Goal: Task Accomplishment & Management: Manage account settings

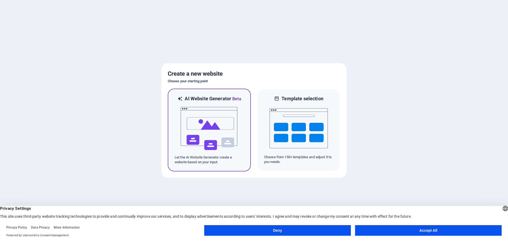
click at [203, 125] on img at bounding box center [209, 128] width 58 height 53
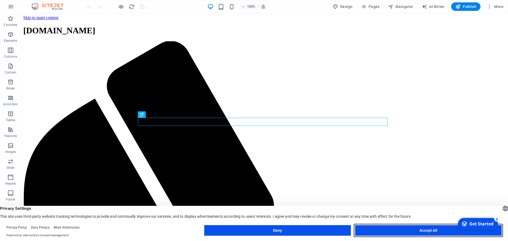
click at [427, 233] on button "Accept All" at bounding box center [428, 230] width 146 height 11
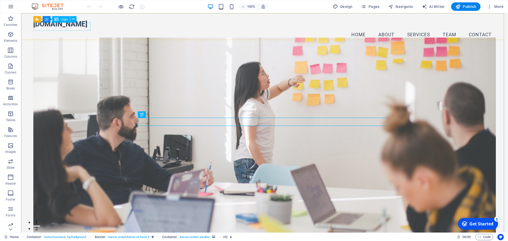
click at [65, 19] on span "Logo" at bounding box center [64, 19] width 7 height 3
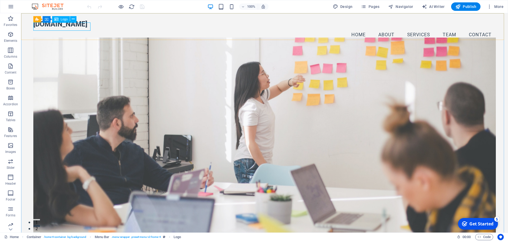
click at [65, 19] on span "Logo" at bounding box center [64, 19] width 7 height 3
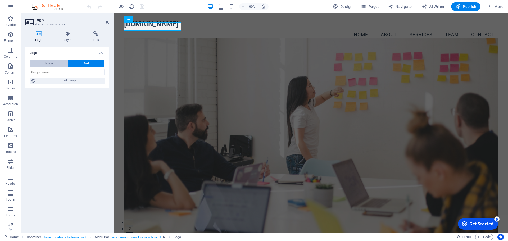
click at [48, 63] on span "Image" at bounding box center [48, 63] width 7 height 6
select select "DISABLED_OPTION_VALUE"
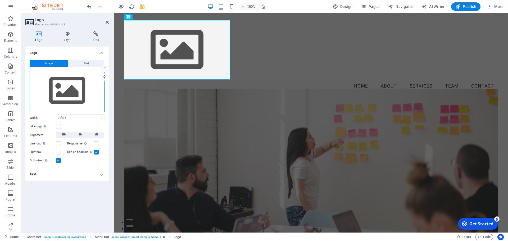
click at [45, 75] on div "Drag files here, click to choose files or select files from Files or our free s…" at bounding box center [67, 90] width 75 height 43
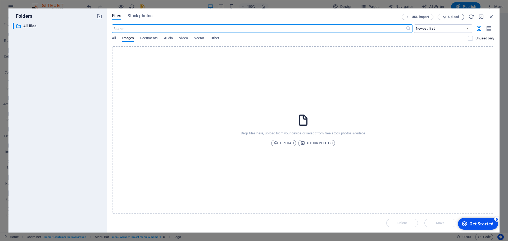
click at [295, 110] on div "Drop files here, upload from your device or select from free stock photos & vid…" at bounding box center [303, 129] width 382 height 167
drag, startPoint x: 262, startPoint y: 111, endPoint x: 185, endPoint y: 138, distance: 82.0
click at [185, 138] on div "Drop files here, upload from your device or select from free stock photos & vid…" at bounding box center [303, 129] width 382 height 167
click at [116, 15] on span "Files" at bounding box center [116, 16] width 9 height 6
click at [27, 26] on p "All files" at bounding box center [57, 26] width 69 height 6
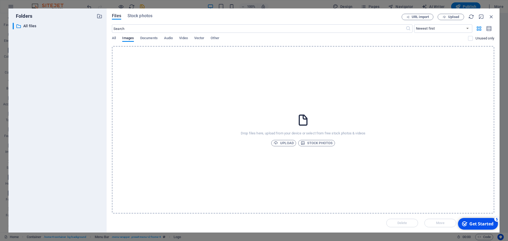
drag, startPoint x: 255, startPoint y: 132, endPoint x: 230, endPoint y: 128, distance: 25.2
click at [230, 128] on div "Drop files here, upload from your device or select from free stock photos & vid…" at bounding box center [303, 129] width 382 height 167
click at [282, 142] on span "Upload" at bounding box center [283, 143] width 20 height 6
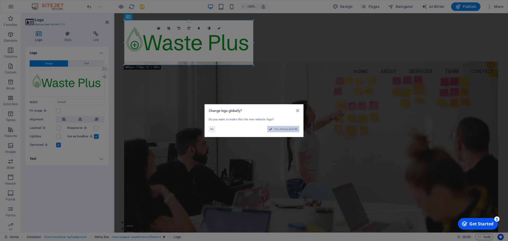
click at [284, 129] on span "Yes, change globally" at bounding box center [286, 129] width 24 height 6
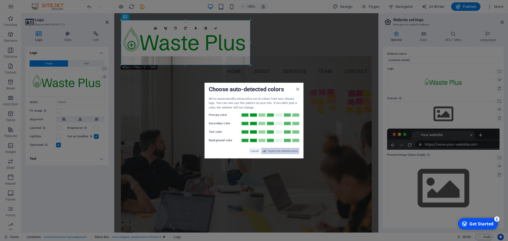
click at [280, 151] on span "Apply new website colors" at bounding box center [283, 151] width 30 height 6
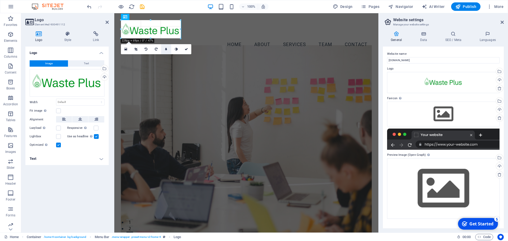
drag, startPoint x: 250, startPoint y: 21, endPoint x: 163, endPoint y: 48, distance: 91.1
type input "224"
select select "px"
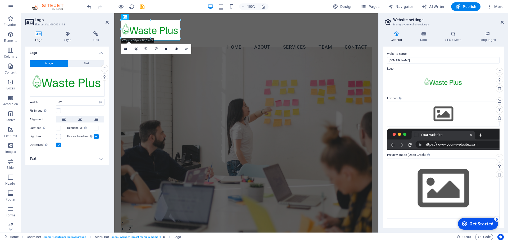
click at [188, 71] on figure at bounding box center [246, 147] width 251 height 200
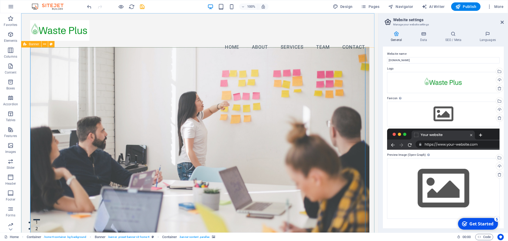
click at [30, 45] on span "Banner" at bounding box center [34, 44] width 10 height 3
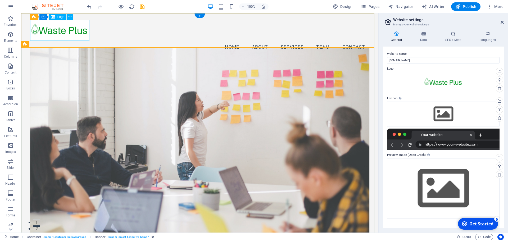
click at [60, 31] on div at bounding box center [199, 30] width 339 height 21
click at [57, 17] on span "Logo" at bounding box center [60, 16] width 7 height 3
click at [56, 30] on div at bounding box center [199, 30] width 339 height 21
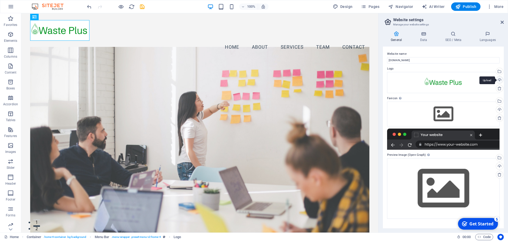
click at [499, 80] on div "Upload" at bounding box center [499, 80] width 8 height 8
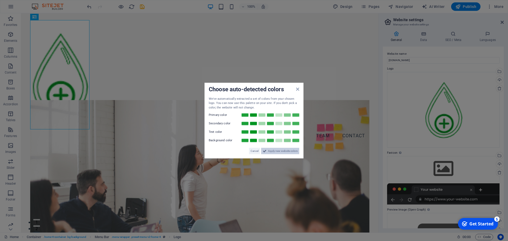
click at [273, 150] on span "Apply new website colors" at bounding box center [283, 151] width 30 height 6
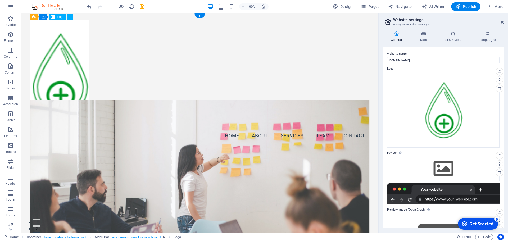
click at [81, 31] on div at bounding box center [199, 74] width 339 height 109
click at [66, 99] on div at bounding box center [199, 74] width 339 height 109
click at [68, 96] on div at bounding box center [199, 74] width 339 height 109
select select "px"
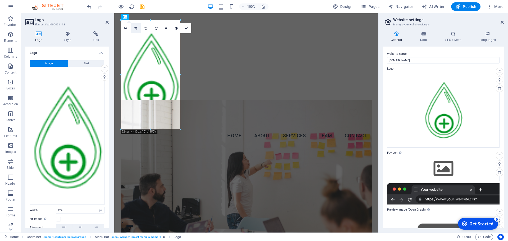
click at [136, 29] on icon at bounding box center [135, 28] width 3 height 3
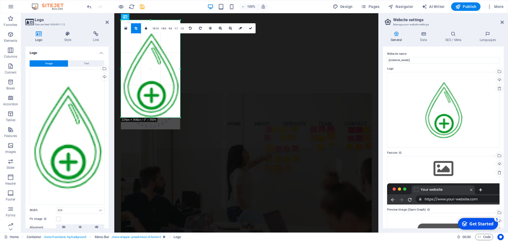
drag, startPoint x: 150, startPoint y: 130, endPoint x: 151, endPoint y: 118, distance: 11.9
click at [151, 118] on div at bounding box center [150, 118] width 59 height 2
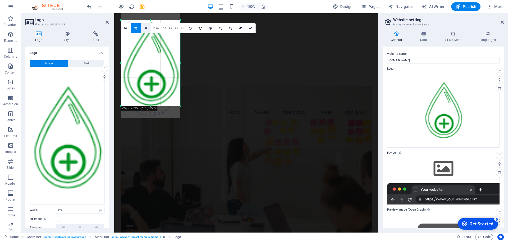
drag, startPoint x: 150, startPoint y: 20, endPoint x: 150, endPoint y: 31, distance: 11.4
click at [150, 31] on div "180 170 160 150 140 130 120 110 100 90 80 70 60 50 40 30 20 10 0 -10 -20 -30 -4…" at bounding box center [150, 63] width 59 height 86
click at [250, 27] on icon at bounding box center [250, 28] width 3 height 3
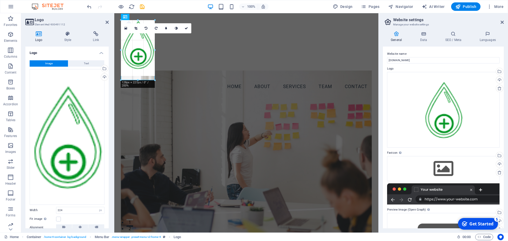
drag, startPoint x: 179, startPoint y: 20, endPoint x: 150, endPoint y: 40, distance: 35.6
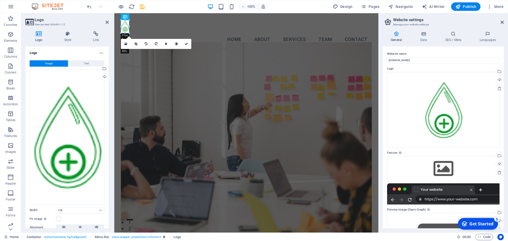
drag, startPoint x: 155, startPoint y: 69, endPoint x: 130, endPoint y: 32, distance: 44.9
type input "31"
click at [187, 42] on icon at bounding box center [186, 43] width 3 height 3
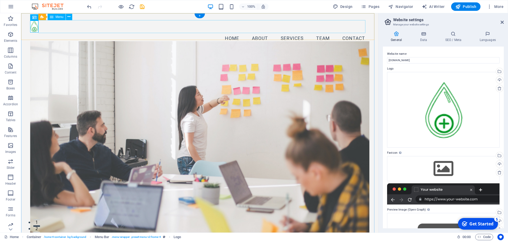
click at [114, 32] on nav "Home About Services Team Contact" at bounding box center [199, 38] width 339 height 13
click at [44, 16] on span "Menu Bar" at bounding box center [45, 16] width 14 height 3
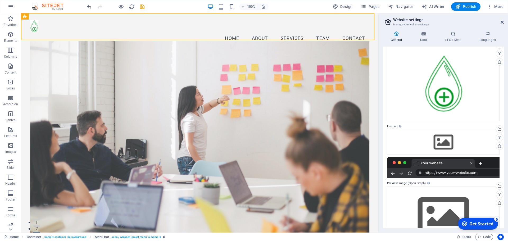
scroll to position [49, 0]
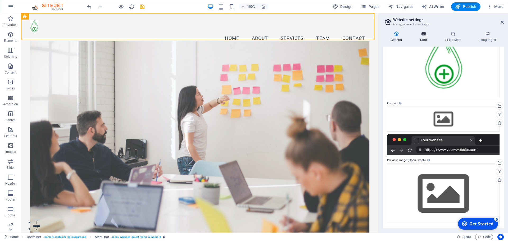
click at [424, 34] on icon at bounding box center [423, 33] width 23 height 5
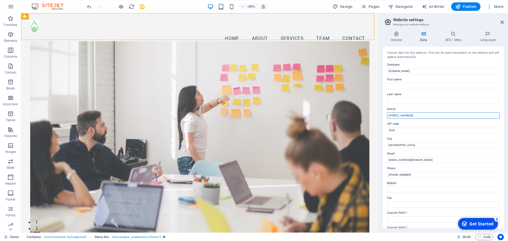
drag, startPoint x: 420, startPoint y: 115, endPoint x: 386, endPoint y: 115, distance: 34.1
click at [386, 115] on div "Contact data for this website. This can be used everywhere on the website and w…" at bounding box center [443, 138] width 121 height 182
type input "xx [GEOGRAPHIC_DATA]"
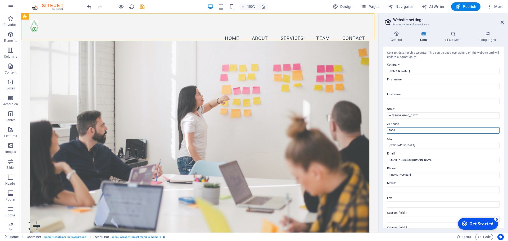
drag, startPoint x: 399, startPoint y: 131, endPoint x: 384, endPoint y: 131, distance: 15.6
click at [384, 131] on div "Contact data for this website. This can be used everywhere on the website and w…" at bounding box center [443, 138] width 121 height 182
type input "4000"
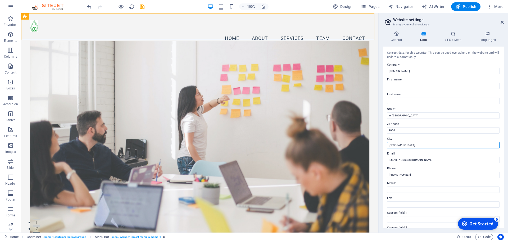
drag, startPoint x: 407, startPoint y: 145, endPoint x: 381, endPoint y: 145, distance: 26.4
click at [381, 145] on div "General Data SEO / Meta Languages Website name [DOMAIN_NAME] Logo Drag files he…" at bounding box center [442, 129] width 129 height 205
type input "[GEOGRAPHIC_DATA]"
click at [392, 160] on input "[EMAIL_ADDRESS][DOMAIN_NAME]" at bounding box center [443, 160] width 112 height 6
type input "[EMAIL_ADDRESS][DOMAIN_NAME]"
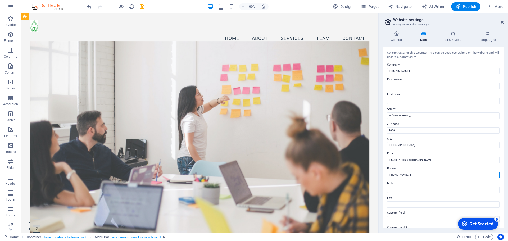
click at [410, 174] on input "[PHONE_NUMBER]" at bounding box center [443, 175] width 112 height 6
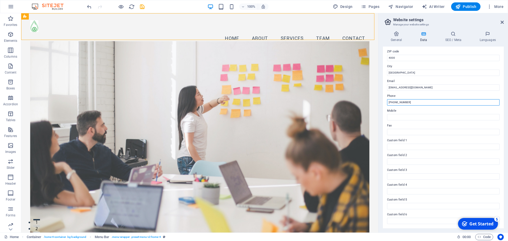
scroll to position [0, 0]
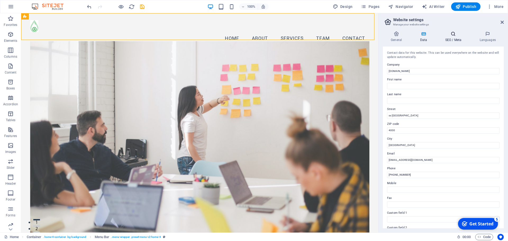
click at [453, 33] on icon at bounding box center [453, 33] width 32 height 5
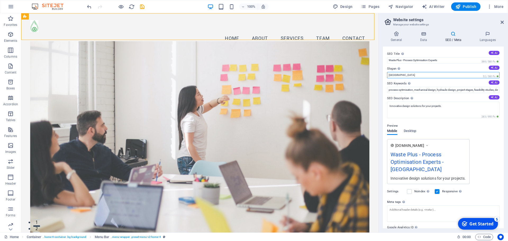
drag, startPoint x: 397, startPoint y: 73, endPoint x: 386, endPoint y: 73, distance: 10.3
click at [386, 73] on div "SEO Title The title of your website - make it something that stands out in sear…" at bounding box center [443, 138] width 121 height 182
type input "Hands-on Solutions, not just talking"
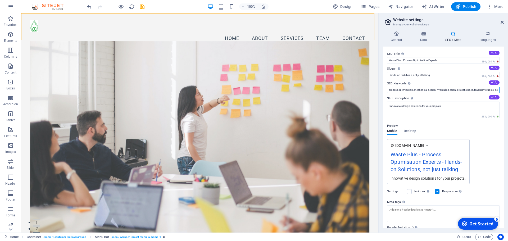
click at [417, 90] on input "process optimisation, mechanical design, hydraulic design, project stages, feas…" at bounding box center [443, 90] width 112 height 6
type input "process optimisation, mech and elec design, hydraulic design, project stages, f…"
click at [485, 139] on div "Preview Mobile Desktop [DOMAIN_NAME] Waste Plus - Process Optimisation Experts …" at bounding box center [443, 151] width 112 height 66
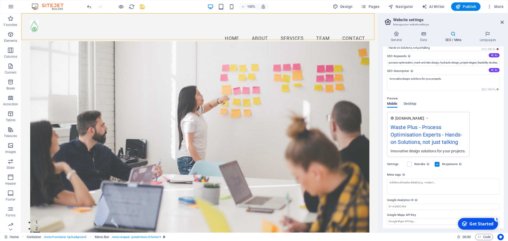
scroll to position [28, 0]
click at [392, 181] on textarea "Meta tags Enter HTML code here that will be placed inside the tags of your webs…" at bounding box center [443, 185] width 112 height 17
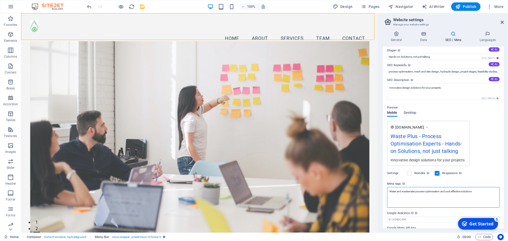
scroll to position [32, 0]
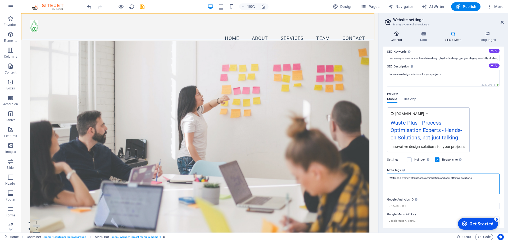
type textarea "Water and wastewater process optimisation and cost effective solutions"
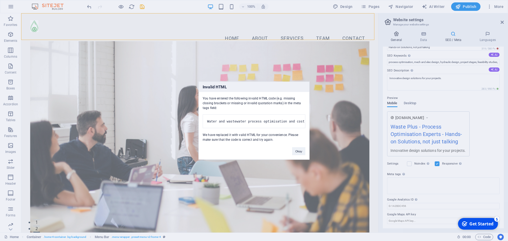
click at [396, 36] on body "[DOMAIN_NAME] Home Favorites Elements Columns Content Boxes Accordion Tables Fe…" at bounding box center [254, 120] width 508 height 241
click at [261, 117] on pre "Water and wastewater process optimisation and cost effective solutions" at bounding box center [253, 121] width 103 height 14
click at [297, 155] on button "Okay" at bounding box center [298, 151] width 13 height 8
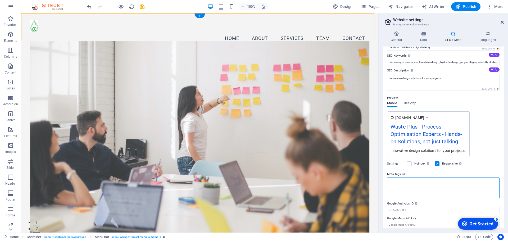
scroll to position [32, 0]
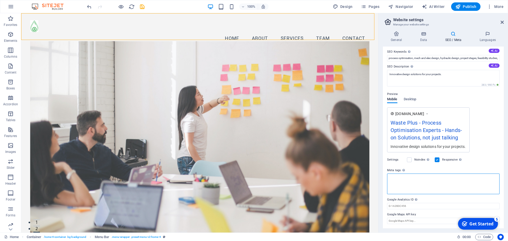
click at [403, 180] on textarea "Meta tags Enter HTML code here that will be placed inside the tags of your webs…" at bounding box center [443, 183] width 112 height 21
drag, startPoint x: 399, startPoint y: 177, endPoint x: 388, endPoint y: 177, distance: 10.8
click at [388, 177] on textarea "Meta tags Enter HTML code here that will be placed inside the tags of your webs…" at bounding box center [443, 183] width 112 height 21
type textarea "water wastewater process solution"
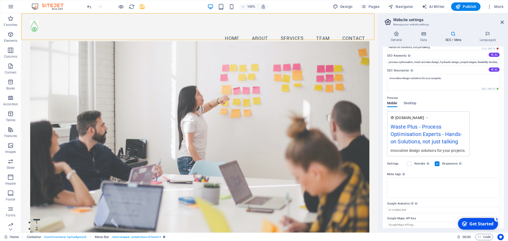
click at [482, 160] on body "[DOMAIN_NAME] Home Favorites Elements Columns Content Boxes Accordion Tables Fe…" at bounding box center [254, 120] width 508 height 241
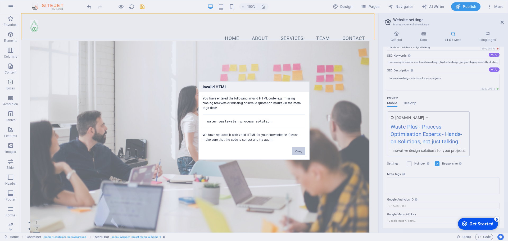
click at [300, 155] on button "Okay" at bounding box center [298, 151] width 13 height 8
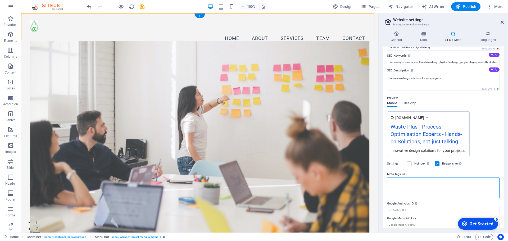
scroll to position [32, 0]
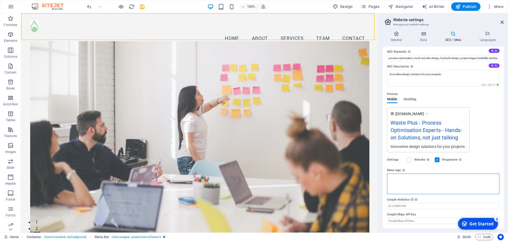
click at [391, 178] on textarea "Meta tags Enter HTML code here that will be placed inside the tags of your webs…" at bounding box center [443, 183] width 112 height 21
click at [457, 187] on textarea "water wastewater process solution" at bounding box center [443, 183] width 112 height 21
type textarea "water wastewater process solution"
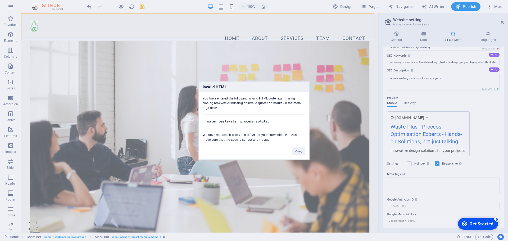
click at [456, 165] on body "[DOMAIN_NAME] Home Favorites Elements Columns Content Boxes Accordion Tables Fe…" at bounding box center [254, 120] width 508 height 241
click at [299, 152] on button "Okay" at bounding box center [298, 151] width 13 height 8
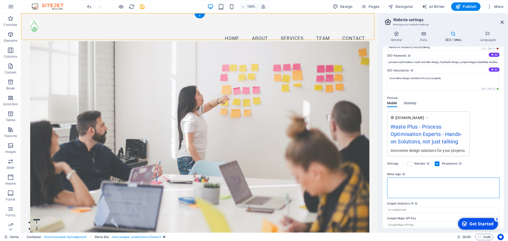
scroll to position [32, 0]
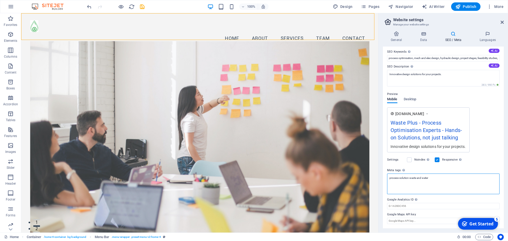
type textarea "process solution waste and water"
click at [480, 168] on body "[DOMAIN_NAME] Home Favorites Elements Columns Content Boxes Accordion Tables Fe…" at bounding box center [254, 120] width 508 height 241
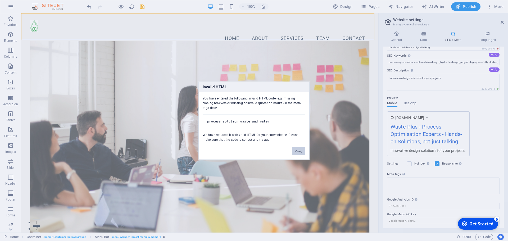
click at [297, 154] on button "Okay" at bounding box center [298, 151] width 13 height 8
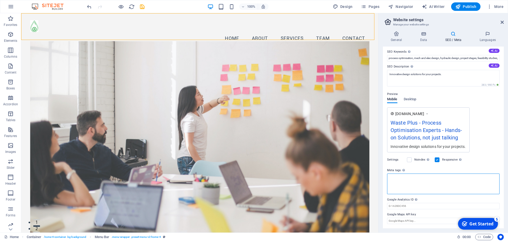
scroll to position [0, 0]
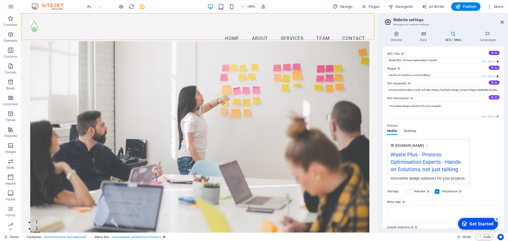
click at [477, 223] on div "Get Started" at bounding box center [481, 224] width 24 height 6
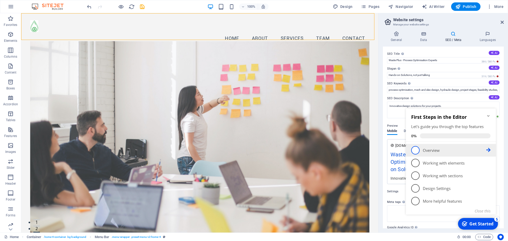
click at [416, 148] on span "1" at bounding box center [415, 150] width 8 height 8
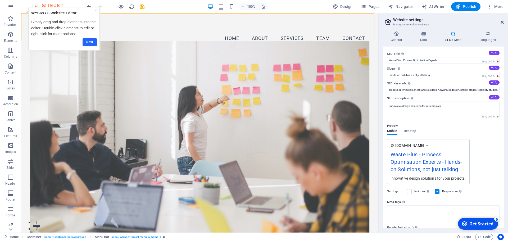
click at [90, 40] on link "Next" at bounding box center [89, 42] width 14 height 8
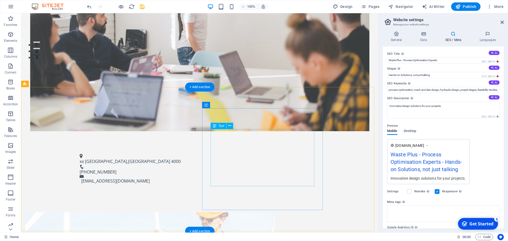
scroll to position [185, 0]
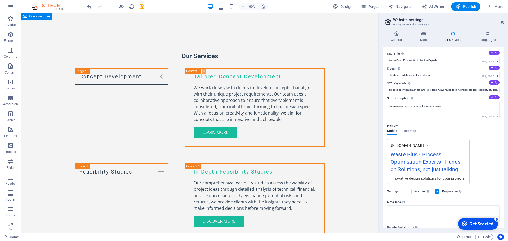
scroll to position [766, 0]
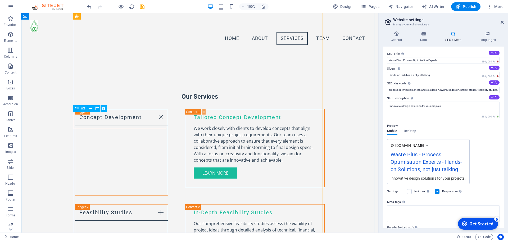
click at [90, 108] on icon at bounding box center [90, 109] width 3 height 6
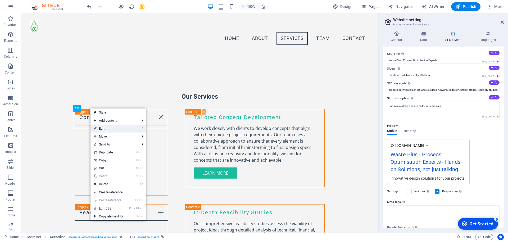
click at [109, 127] on link "⏎ Edit" at bounding box center [107, 129] width 35 height 8
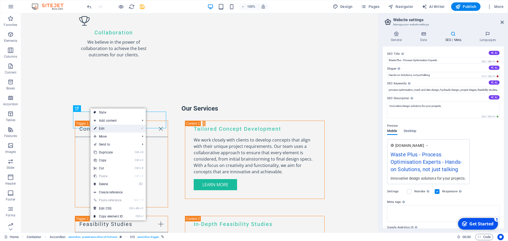
scroll to position [793, 0]
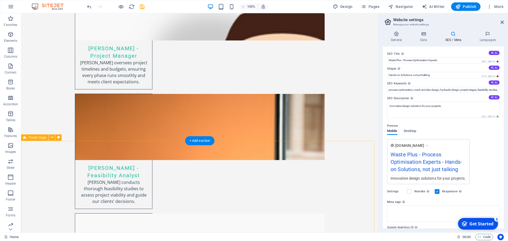
scroll to position [1888, 0]
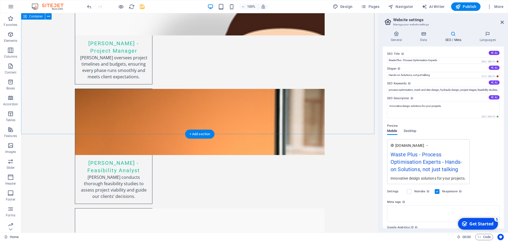
click at [469, 6] on span "Publish" at bounding box center [465, 6] width 21 height 5
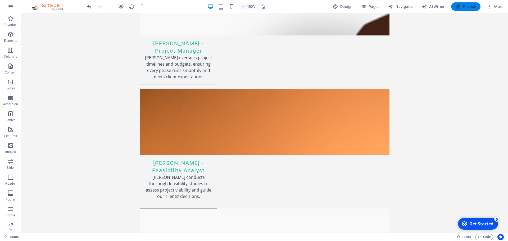
scroll to position [1914, 0]
